Goal: Information Seeking & Learning: Learn about a topic

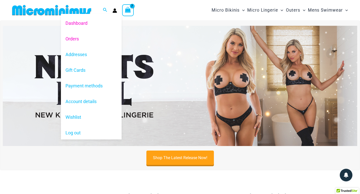
click at [74, 42] on link "Orders" at bounding box center [91, 39] width 61 height 16
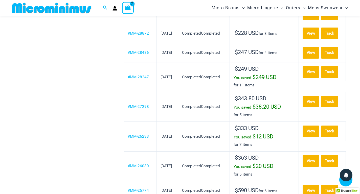
scroll to position [501, 0]
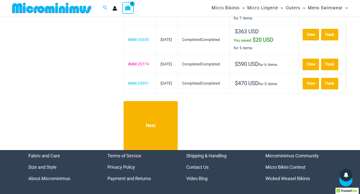
click at [144, 62] on link "#MM-25774" at bounding box center [138, 64] width 21 height 5
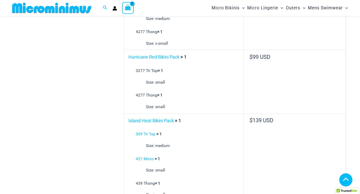
scroll to position [274, 0]
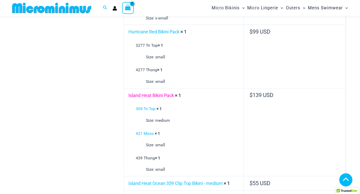
click at [151, 95] on link "Island Heat Bikini Pack" at bounding box center [151, 95] width 46 height 5
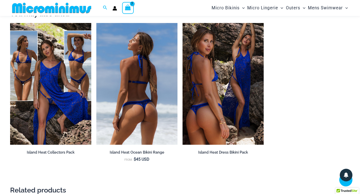
scroll to position [701, 0]
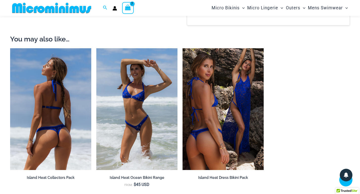
click at [72, 82] on img at bounding box center [50, 109] width 81 height 122
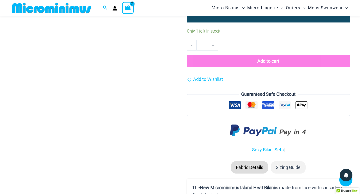
scroll to position [422, 0]
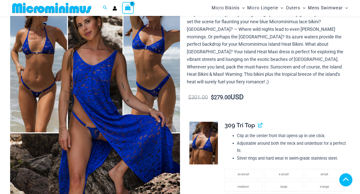
scroll to position [122, 0]
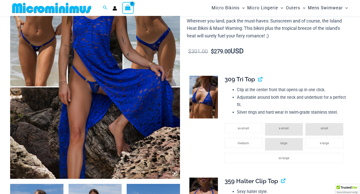
click at [97, 84] on img at bounding box center [95, 51] width 170 height 255
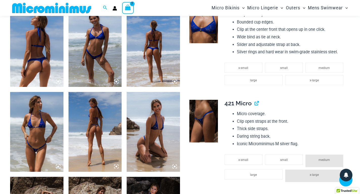
scroll to position [241, 0]
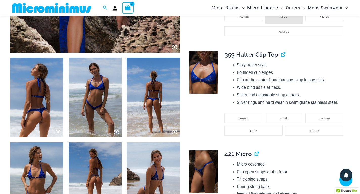
click at [37, 98] on img at bounding box center [36, 98] width 53 height 80
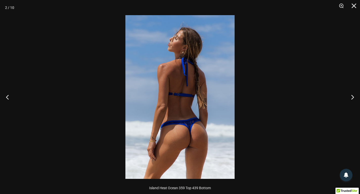
click at [232, 48] on img at bounding box center [179, 97] width 109 height 164
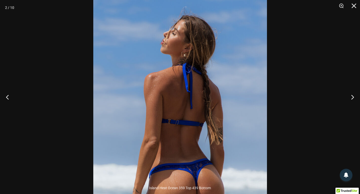
click at [232, 48] on img at bounding box center [180, 126] width 174 height 261
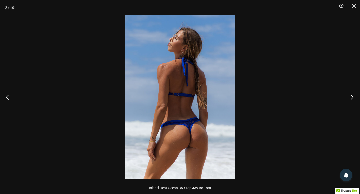
click at [351, 98] on button "Next" at bounding box center [350, 96] width 19 height 25
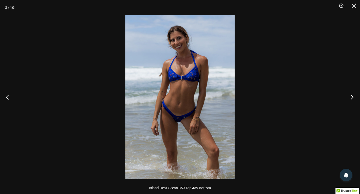
click at [354, 96] on button "Next" at bounding box center [350, 96] width 19 height 25
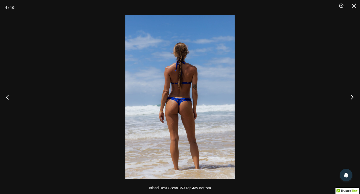
click at [354, 96] on button "Next" at bounding box center [350, 96] width 19 height 25
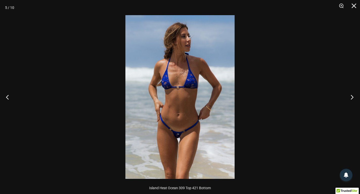
click at [354, 96] on button "Next" at bounding box center [350, 96] width 19 height 25
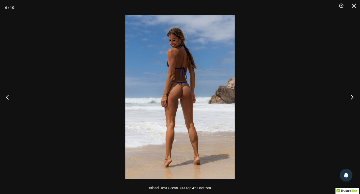
click at [352, 96] on button "Next" at bounding box center [350, 96] width 19 height 25
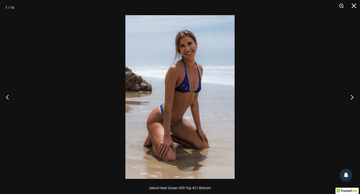
click at [352, 96] on button "Next" at bounding box center [350, 96] width 19 height 25
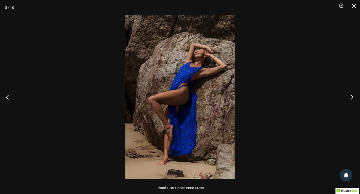
click at [353, 97] on button "Next" at bounding box center [350, 96] width 19 height 25
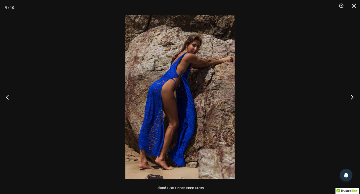
click at [353, 97] on button "Next" at bounding box center [350, 96] width 19 height 25
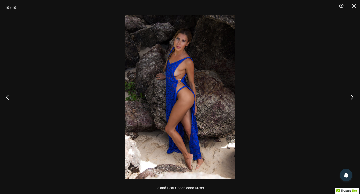
click at [353, 97] on button "Next" at bounding box center [350, 96] width 19 height 25
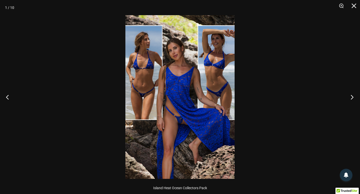
click at [353, 97] on button "Next" at bounding box center [350, 96] width 19 height 25
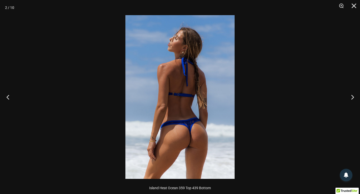
click at [10, 97] on button "Previous" at bounding box center [9, 96] width 19 height 25
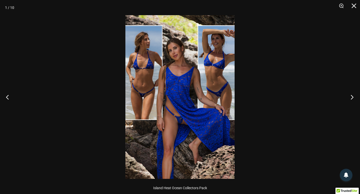
click at [354, 97] on button "Next" at bounding box center [350, 96] width 19 height 25
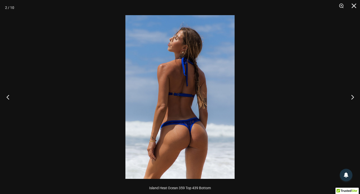
click at [5, 101] on button "Previous" at bounding box center [9, 96] width 19 height 25
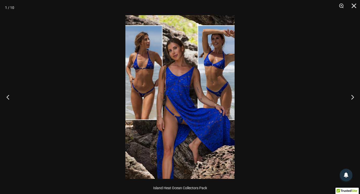
click at [8, 95] on button "Previous" at bounding box center [9, 96] width 19 height 25
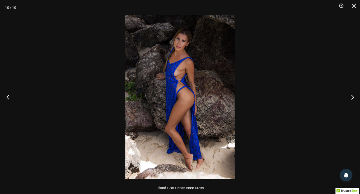
click at [8, 95] on button "Previous" at bounding box center [9, 96] width 19 height 25
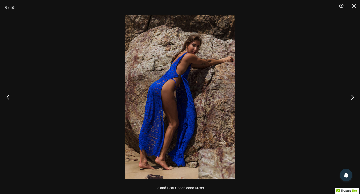
click at [8, 95] on button "Previous" at bounding box center [9, 96] width 19 height 25
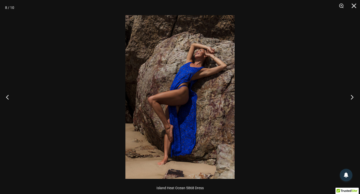
click at [355, 97] on button "Next" at bounding box center [350, 96] width 19 height 25
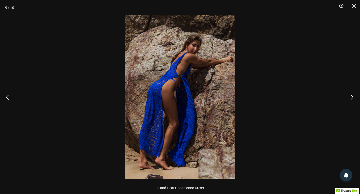
click at [351, 97] on button "Next" at bounding box center [350, 96] width 19 height 25
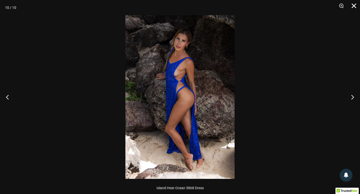
click at [353, 4] on button "Close" at bounding box center [352, 7] width 13 height 15
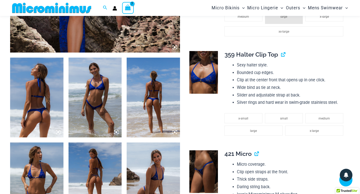
click at [203, 75] on img at bounding box center [203, 72] width 29 height 43
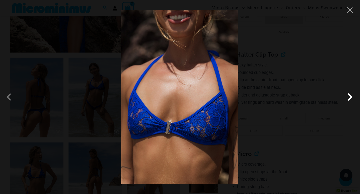
click at [348, 100] on span at bounding box center [349, 97] width 15 height 15
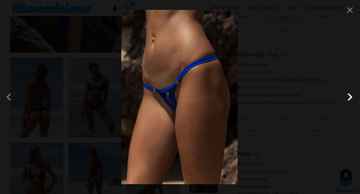
click at [350, 98] on span at bounding box center [349, 97] width 15 height 15
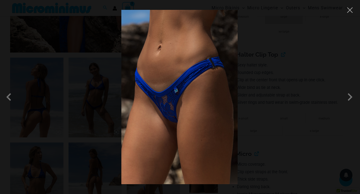
scroll to position [216, 0]
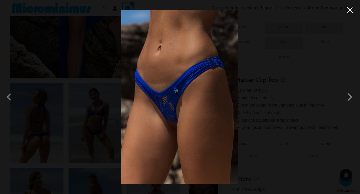
click at [353, 13] on button "Close" at bounding box center [350, 10] width 8 height 8
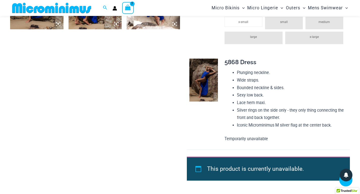
scroll to position [469, 0]
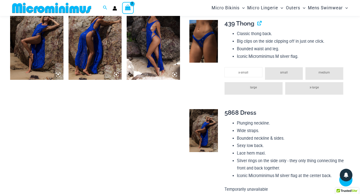
click at [202, 130] on img at bounding box center [203, 130] width 29 height 43
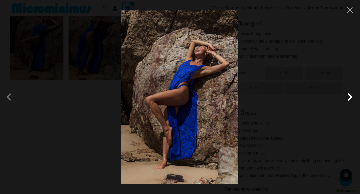
click at [352, 96] on span at bounding box center [349, 97] width 15 height 15
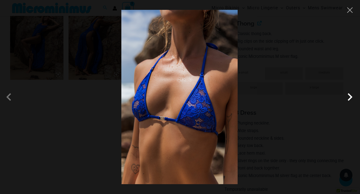
click at [352, 96] on span at bounding box center [349, 97] width 15 height 15
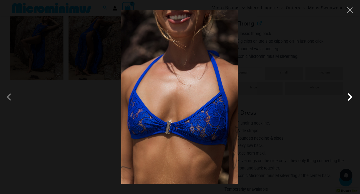
click at [352, 96] on span at bounding box center [349, 97] width 15 height 15
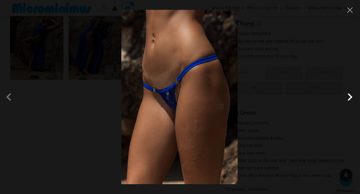
click at [352, 96] on span at bounding box center [349, 97] width 15 height 15
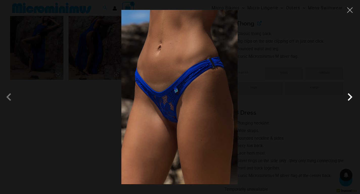
click at [352, 96] on span at bounding box center [349, 97] width 15 height 15
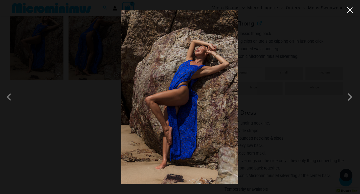
click at [352, 12] on button "Close" at bounding box center [350, 10] width 8 height 8
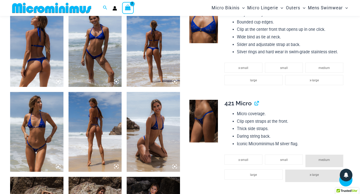
scroll to position [216, 0]
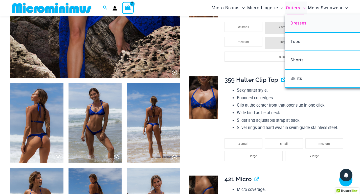
click at [298, 25] on span "Dresses" at bounding box center [299, 23] width 16 height 5
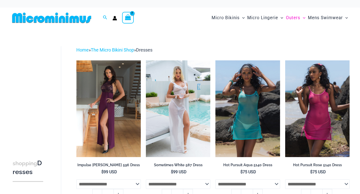
scroll to position [177, 0]
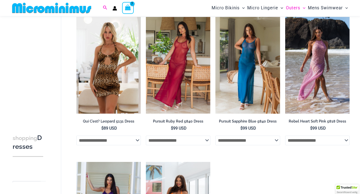
click at [105, 6] on icon "Search icon link" at bounding box center [105, 8] width 4 height 5
click at [118, 10] on input "Search for: Search" at bounding box center [137, 8] width 59 height 15
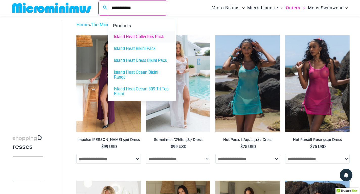
type input "**********"
click at [149, 38] on span "Island Heat Collectors Pack" at bounding box center [139, 36] width 50 height 5
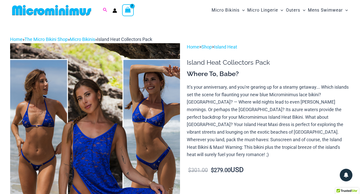
click at [106, 9] on icon "Search icon link" at bounding box center [105, 10] width 4 height 4
type input "*****"
click button "Search" at bounding box center [0, 0] width 0 height 0
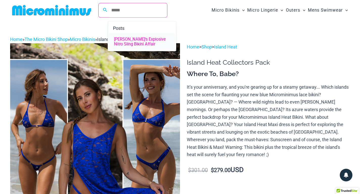
click at [132, 38] on span "[PERSON_NAME]’s Explosive Nitro Sling Bikini Affair" at bounding box center [142, 42] width 56 height 10
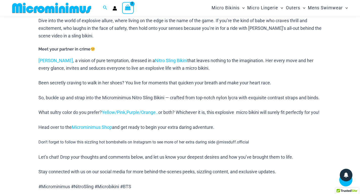
scroll to position [140, 0]
